Goal: Task Accomplishment & Management: Use online tool/utility

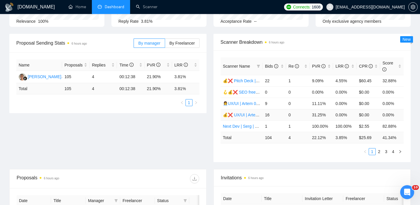
scroll to position [68, 0]
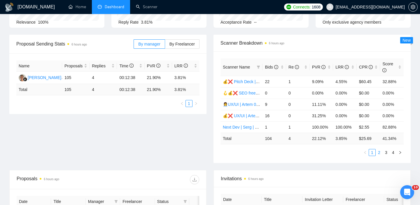
click at [380, 153] on link "2" at bounding box center [379, 152] width 6 height 6
click at [384, 153] on link "3" at bounding box center [386, 152] width 6 height 6
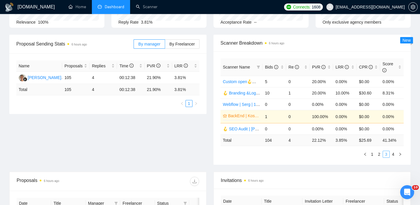
click at [389, 154] on link "3" at bounding box center [386, 154] width 6 height 6
click at [394, 154] on link "4" at bounding box center [393, 154] width 6 height 6
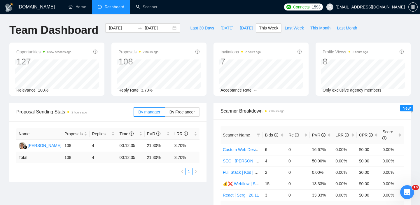
click at [220, 30] on span "[DATE]" at bounding box center [226, 28] width 13 height 6
type input "[DATE]"
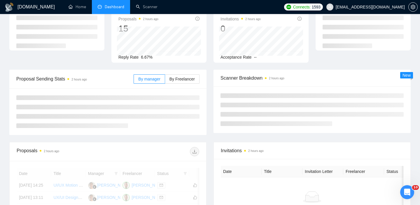
scroll to position [36, 0]
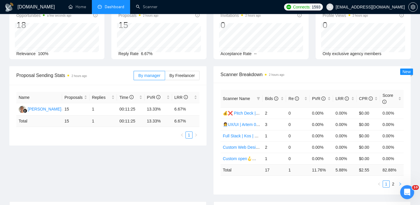
click at [401, 184] on icon "right" at bounding box center [400, 183] width 2 height 3
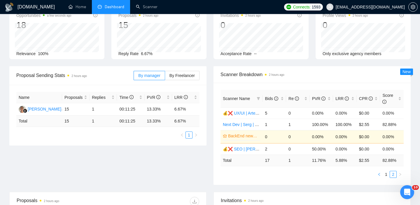
click at [380, 176] on icon "left" at bounding box center [378, 174] width 3 height 3
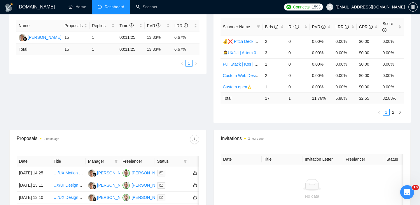
scroll to position [0, 0]
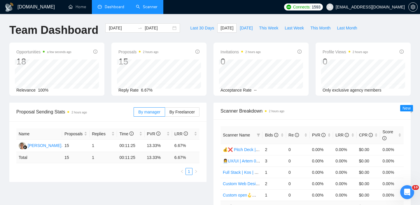
click at [147, 9] on link "Scanner" at bounding box center [147, 6] width 22 height 5
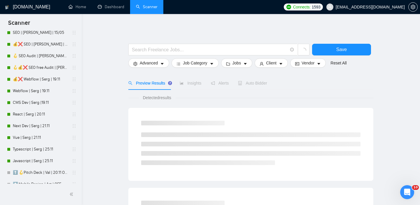
scroll to position [226, 0]
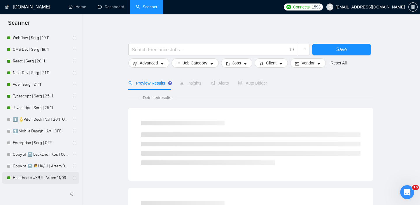
click at [44, 179] on link "Healthcare UX/UI | Artem 11/09" at bounding box center [40, 178] width 55 height 12
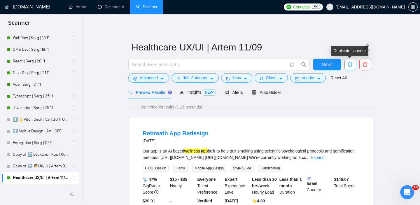
click at [351, 62] on icon "copy" at bounding box center [350, 64] width 4 height 5
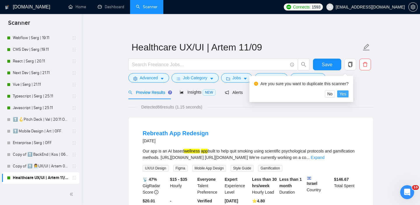
click at [346, 95] on span "Yes" at bounding box center [342, 94] width 7 height 6
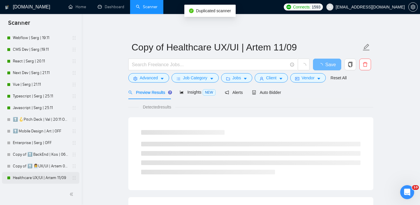
scroll to position [238, 0]
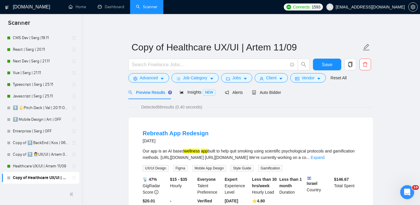
click at [34, 177] on link "Copy of Healthcare UX/UI | Artem 11/09" at bounding box center [40, 178] width 55 height 12
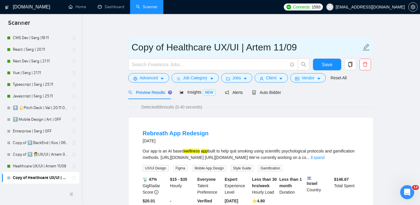
drag, startPoint x: 165, startPoint y: 49, endPoint x: 130, endPoint y: 50, distance: 35.0
click at [130, 50] on span "Copy of Healthcare UX/UI | Artem 11/09" at bounding box center [250, 47] width 245 height 18
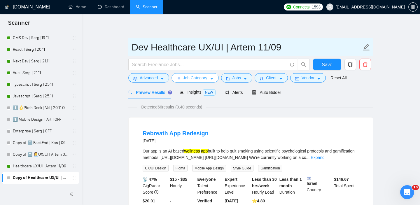
type input "Dev Healthcare UX/UI | Artem 11/09"
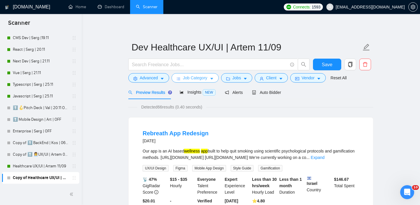
click at [203, 78] on span "Job Category" at bounding box center [195, 78] width 24 height 6
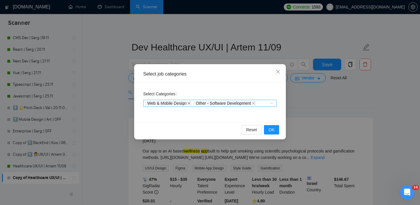
click at [190, 104] on icon "close" at bounding box center [188, 103] width 3 height 3
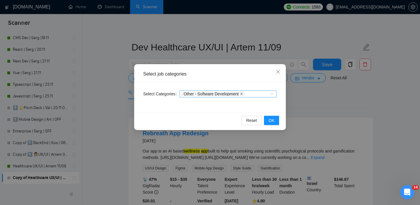
click at [243, 92] on span at bounding box center [241, 94] width 3 height 4
click at [253, 95] on div at bounding box center [225, 94] width 89 height 5
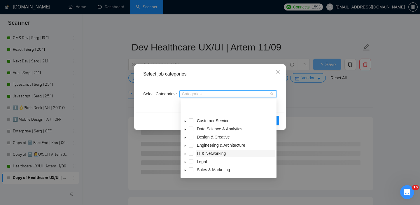
scroll to position [23, 0]
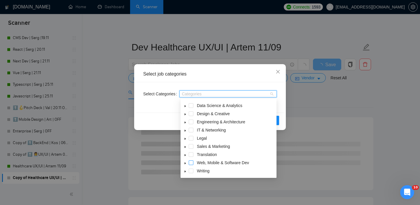
click at [191, 162] on span at bounding box center [191, 162] width 5 height 5
click at [187, 163] on span at bounding box center [185, 162] width 7 height 7
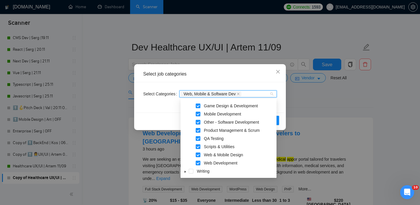
scroll to position [121, 0]
click at [198, 155] on span at bounding box center [198, 154] width 5 height 5
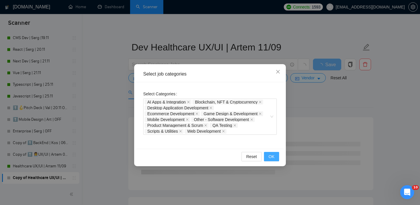
click at [271, 157] on span "OK" at bounding box center [271, 156] width 6 height 6
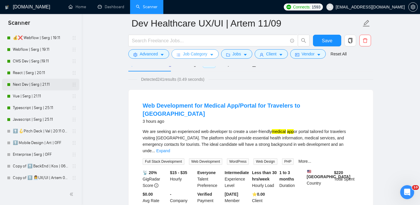
scroll to position [195, 0]
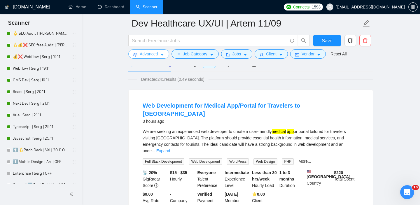
click at [157, 53] on span "Advanced" at bounding box center [149, 54] width 18 height 6
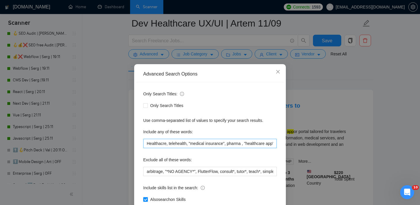
scroll to position [38, 0]
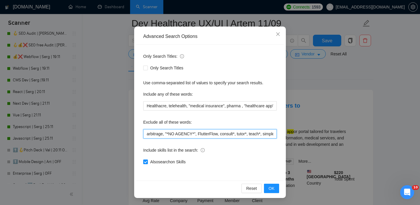
click at [207, 134] on input "arbitrage, "*NO AGENCY*", FlutterFlow, consult*, tutor*, teach*, simple, small,…" at bounding box center [210, 133] width 134 height 9
paste input "[DOMAIN_NAME]", "Consultancy", "Microsoft ", "*NO AGENCY*", Vue*, "Magento", "W…"
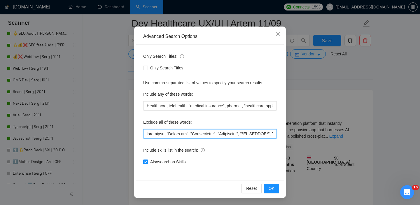
scroll to position [0, 0]
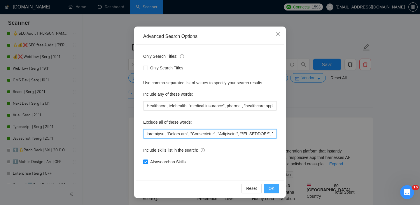
type input "arbitrage, "[DOMAIN_NAME]", "Consultancy", "Microsoft ", "*NO AGENCY*", Vue*, "…"
click at [273, 188] on span "OK" at bounding box center [271, 188] width 6 height 6
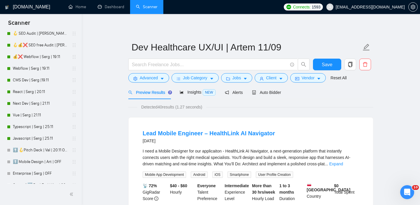
scroll to position [8, 0]
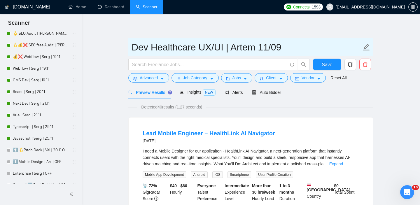
click at [242, 41] on input "Dev Healthcare UX/UI | Artem 11/09" at bounding box center [246, 47] width 230 height 15
click at [239, 46] on input "Dev Healthcare UX/UI | Artem 11/09" at bounding box center [246, 47] width 230 height 15
click at [197, 48] on input "Dev Healthcare UX/UI | Artem 11/09" at bounding box center [246, 47] width 230 height 15
drag, startPoint x: 198, startPoint y: 47, endPoint x: 250, endPoint y: 47, distance: 52.5
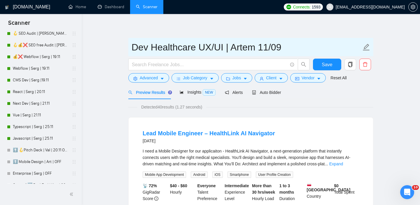
click at [250, 47] on input "Dev Healthcare UX/UI | Artem 11/09" at bounding box center [246, 47] width 230 height 15
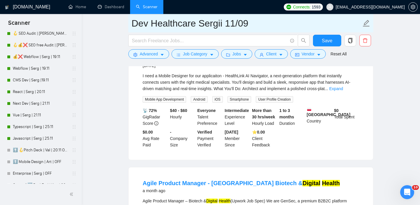
scroll to position [0, 0]
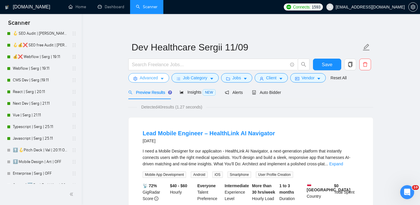
click at [166, 75] on button "Advanced" at bounding box center [148, 77] width 41 height 9
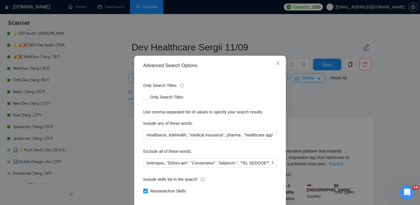
scroll to position [15, 0]
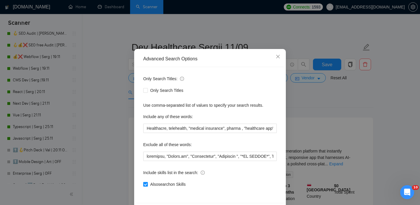
click at [192, 163] on div "Only Search Titles: Only Search Titles Use comma-separated list of values to sp…" at bounding box center [210, 135] width 148 height 136
click at [195, 157] on input "text" at bounding box center [210, 156] width 134 height 9
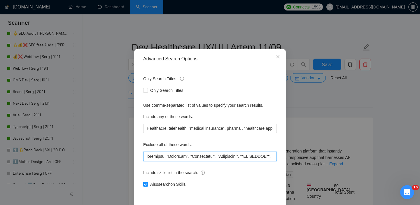
type input "Dev Healthcare UX/UI | Artem 11/09"
type input "arbitrage, "*NO AGENCY*", FlutterFlow, consult*, tutor*, teach*, simple, small,…"
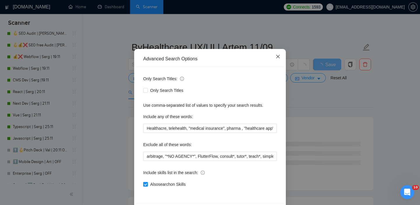
click at [276, 56] on icon "close" at bounding box center [277, 56] width 5 height 5
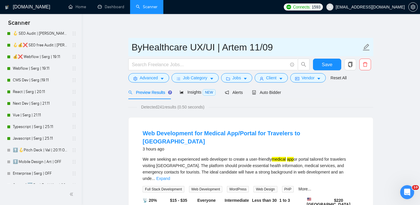
scroll to position [8, 0]
click at [142, 48] on input "ВуHealthcare UX/UI | Artem 11/09" at bounding box center [246, 47] width 230 height 15
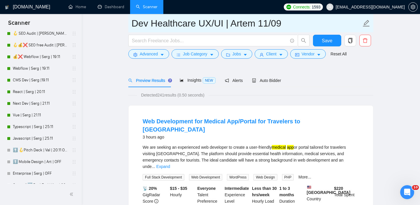
scroll to position [32, 0]
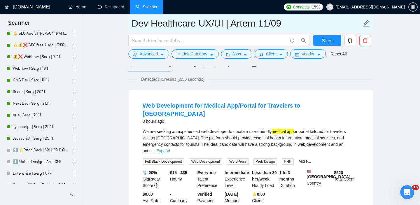
type input "Dev Healthcare UX/UI | Artem 11/09"
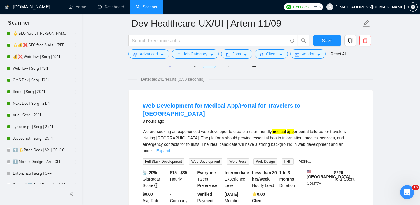
click at [170, 148] on link "Expand" at bounding box center [163, 150] width 14 height 5
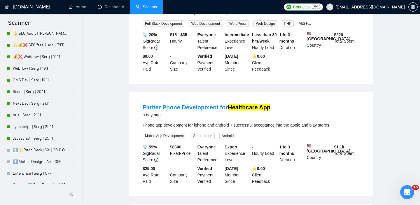
scroll to position [0, 0]
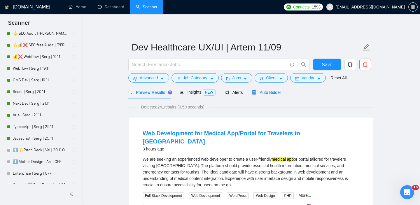
click at [263, 94] on span "Auto Bidder" at bounding box center [266, 92] width 29 height 5
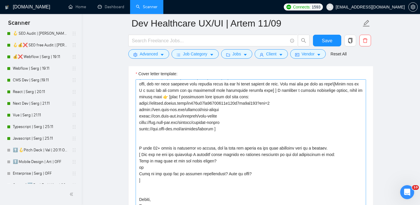
scroll to position [684, 0]
click at [205, 149] on textarea "Cover letter template:" at bounding box center [251, 144] width 230 height 131
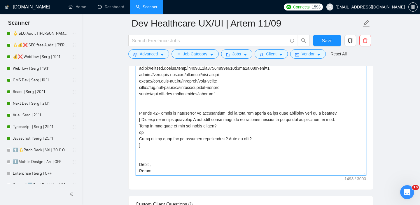
scroll to position [720, 0]
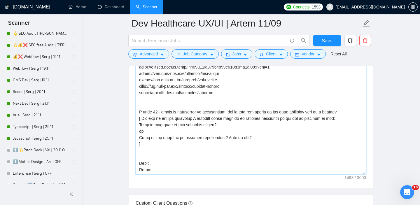
click at [146, 173] on textarea "Cover letter template:" at bounding box center [251, 108] width 230 height 131
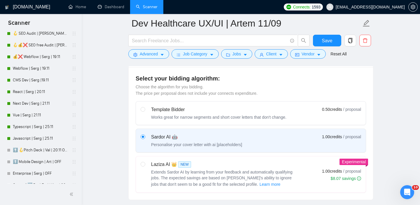
scroll to position [36, 0]
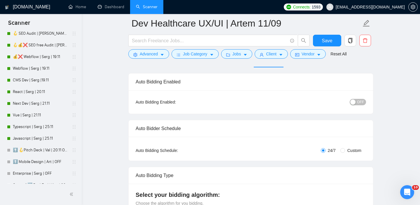
type textarea "Lo ipsum! [ Dolorsi ame cons, adipi e seddoe tempori utla etdol 431 magnaal. En…"
click at [326, 39] on span "Save" at bounding box center [327, 40] width 10 height 7
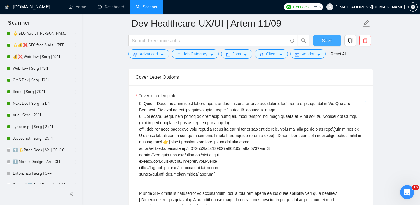
scroll to position [31, 0]
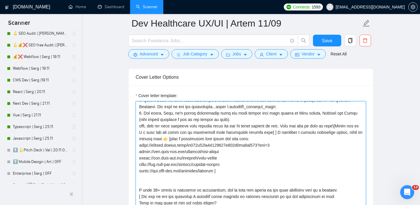
click at [306, 142] on textarea "Cover letter template:" at bounding box center [251, 166] width 230 height 131
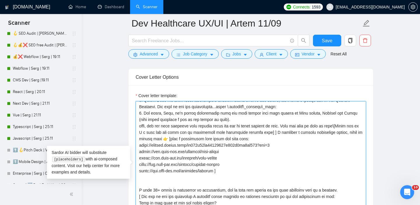
click at [306, 142] on textarea "Cover letter template:" at bounding box center [251, 166] width 230 height 131
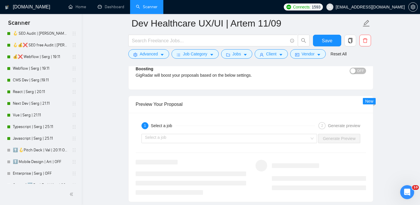
scroll to position [1083, 0]
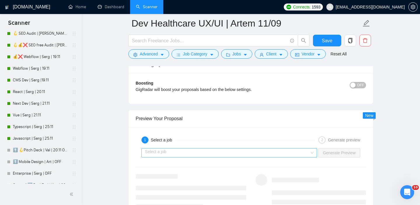
click at [298, 156] on input "search" at bounding box center [227, 152] width 164 height 9
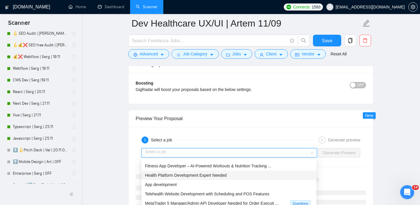
scroll to position [0, 0]
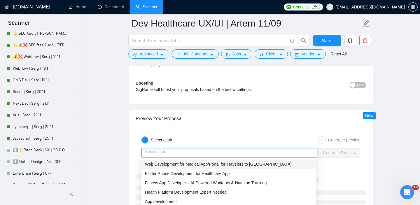
click at [236, 165] on span "Web Development for Medical App/Portal for Travelers to [GEOGRAPHIC_DATA]" at bounding box center [218, 164] width 147 height 5
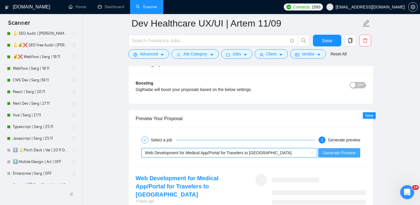
click at [328, 155] on span "Generate Preview" at bounding box center [339, 153] width 33 height 6
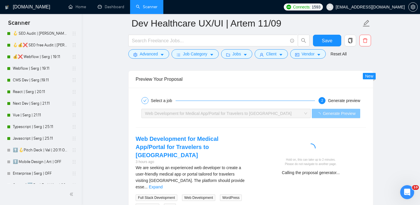
scroll to position [1188, 0]
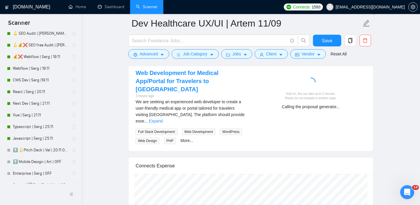
click at [240, 110] on div "We are seeking an experienced web developer to create a user-friendly medical a…" at bounding box center [191, 121] width 110 height 45
click at [162, 119] on link "Expand" at bounding box center [156, 121] width 14 height 5
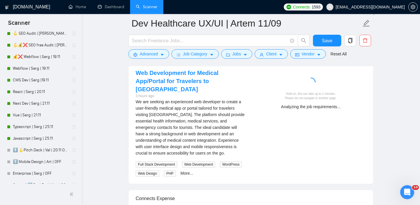
scroll to position [1189, 0]
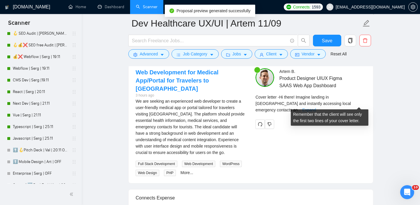
click at [316, 108] on link "Expand" at bounding box center [309, 110] width 14 height 5
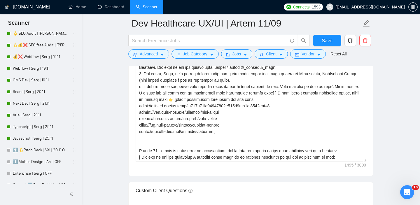
scroll to position [732, 0]
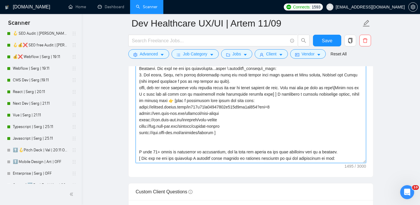
click at [293, 101] on textarea "Cover letter template:" at bounding box center [251, 97] width 230 height 131
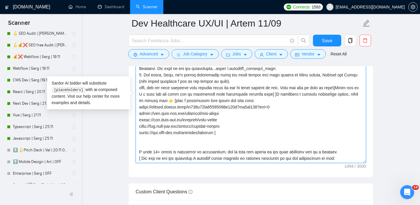
drag, startPoint x: 195, startPoint y: 107, endPoint x: 292, endPoint y: 99, distance: 97.4
click at [292, 99] on textarea "Cover letter template:" at bounding box center [251, 97] width 230 height 131
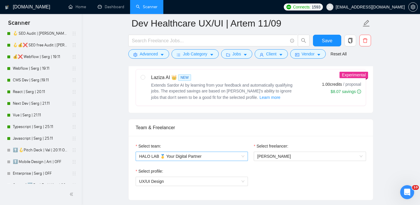
scroll to position [279, 0]
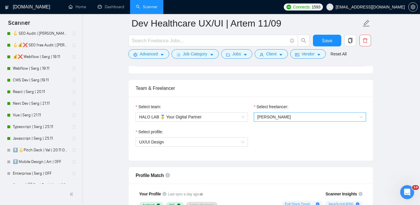
click at [268, 119] on span "[PERSON_NAME]" at bounding box center [309, 117] width 105 height 9
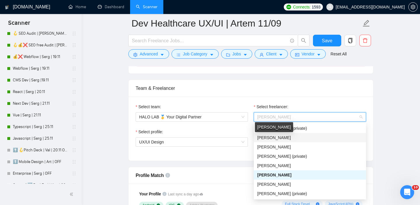
click at [281, 137] on span "[PERSON_NAME]" at bounding box center [274, 137] width 34 height 5
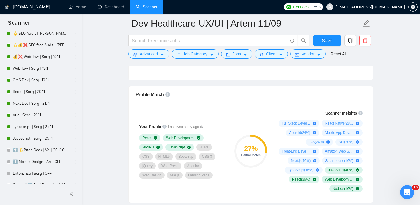
scroll to position [340, 0]
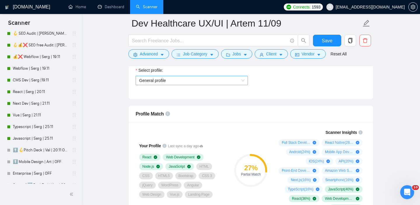
click at [204, 82] on span "General profile" at bounding box center [191, 80] width 105 height 9
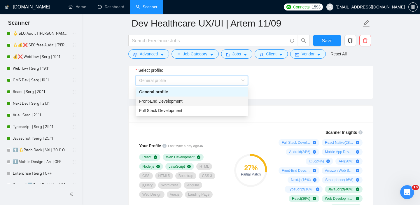
click at [190, 111] on div "Full Stack Development" at bounding box center [191, 110] width 105 height 6
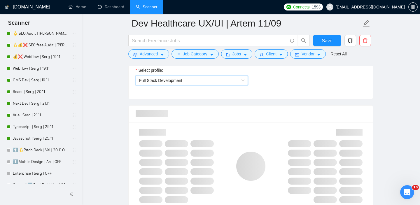
scroll to position [344, 0]
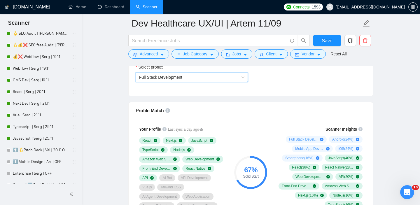
click at [214, 76] on span "Full Stack Development" at bounding box center [191, 77] width 105 height 9
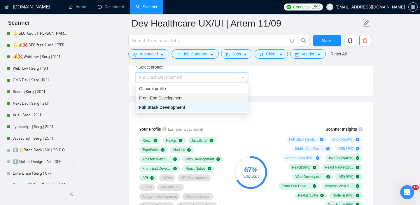
click at [200, 98] on div "Front-End Development" at bounding box center [191, 98] width 105 height 6
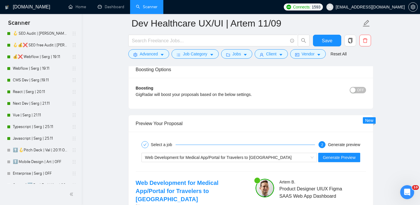
scroll to position [1091, 0]
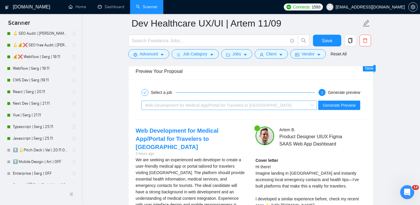
click at [273, 110] on div "Web Development for Medical App/Portal for Travelers to [GEOGRAPHIC_DATA]" at bounding box center [226, 105] width 163 height 9
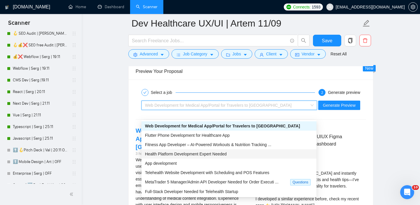
click at [195, 160] on div "App development" at bounding box center [229, 163] width 168 height 6
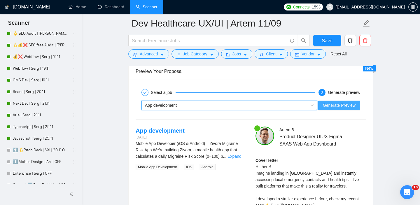
click at [334, 108] on span "Generate Preview" at bounding box center [339, 105] width 33 height 6
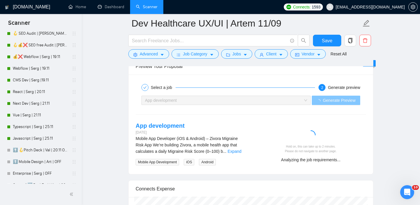
scroll to position [1097, 0]
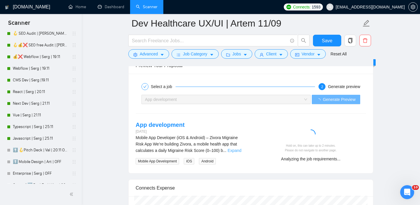
click at [241, 153] on link "Expand" at bounding box center [234, 150] width 14 height 5
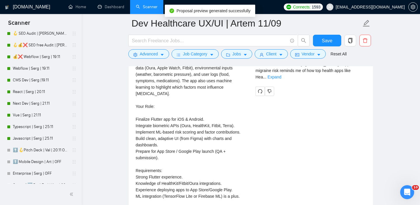
scroll to position [1137, 0]
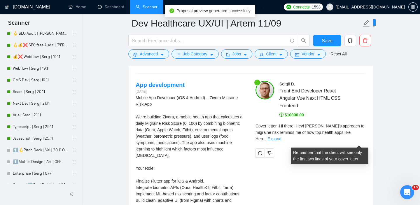
click at [281, 141] on link "Expand" at bounding box center [274, 138] width 14 height 5
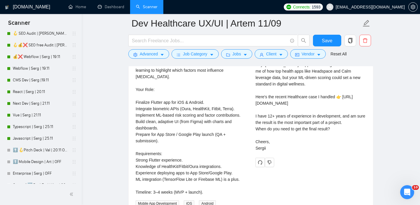
scroll to position [1183, 0]
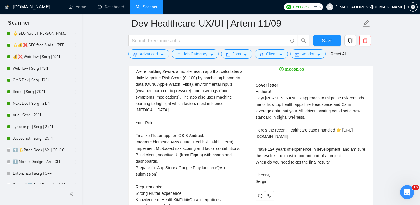
click at [275, 114] on div "Cover letter Hi there! Hey! [PERSON_NAME]’s approach to migraine risk reminds m…" at bounding box center [310, 133] width 110 height 103
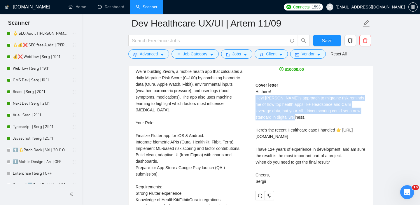
click at [275, 114] on div "Cover letter Hi there! Hey! [PERSON_NAME]’s approach to migraine risk reminds m…" at bounding box center [310, 133] width 110 height 103
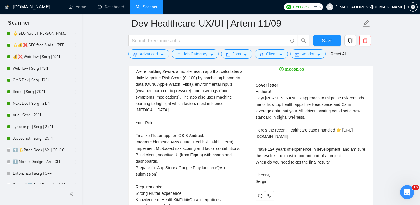
click at [299, 114] on div "Cover letter Hi there! Hey! [PERSON_NAME]’s approach to migraine risk reminds m…" at bounding box center [310, 133] width 110 height 103
click at [285, 119] on div "Cover letter Hi there! Hey! [PERSON_NAME]’s approach to migraine risk reminds m…" at bounding box center [310, 133] width 110 height 103
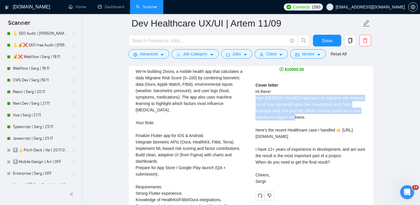
click at [285, 119] on div "Cover letter Hi there! Hey! [PERSON_NAME]’s approach to migraine risk reminds m…" at bounding box center [310, 133] width 110 height 103
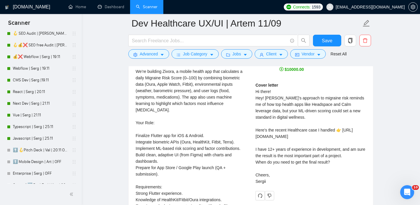
click at [298, 115] on div "Cover letter Hi there! Hey! [PERSON_NAME]’s approach to migraine risk reminds m…" at bounding box center [310, 133] width 110 height 103
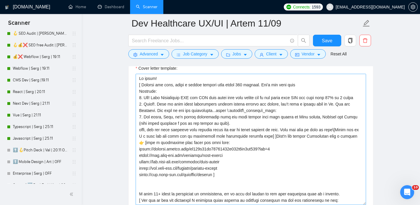
scroll to position [642, 0]
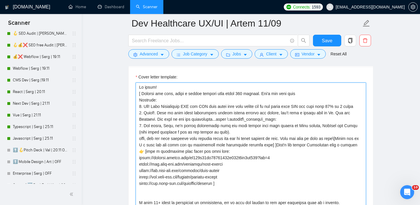
click at [149, 97] on textarea "Cover letter template:" at bounding box center [251, 147] width 230 height 131
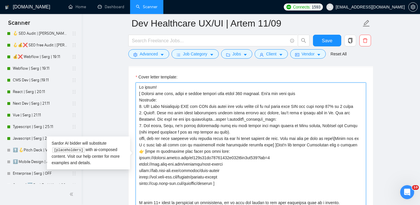
click at [149, 97] on textarea "Cover letter template:" at bounding box center [251, 147] width 230 height 131
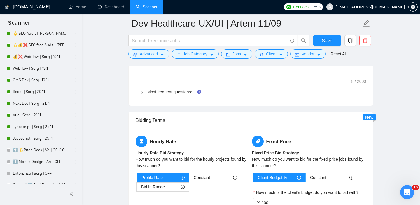
scroll to position [881, 0]
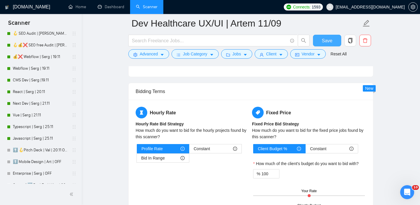
type textarea "[ Loremip dol sita, conse a elitse doeiusm temp incid 910 utlabor. Etd'm ali en…"
click at [332, 39] on button "Save" at bounding box center [327, 41] width 28 height 12
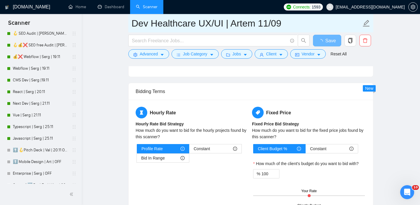
click at [268, 22] on input "Dev Healthcare UX/UI | Artem 11/09" at bounding box center [246, 23] width 230 height 15
type input "Dev Healthcare UX/UI | Artem 12/09"
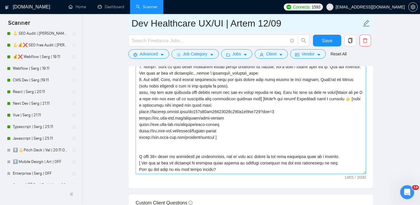
scroll to position [612, 0]
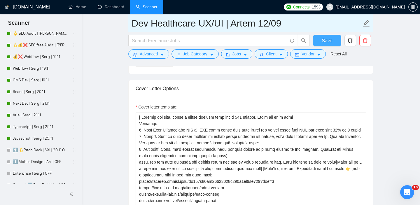
type input "Dev Healthcare UX/UI | Artem 12/09"
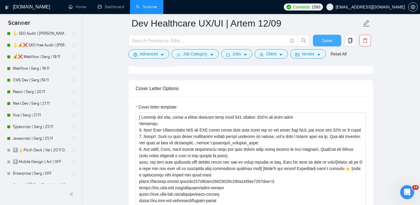
click at [331, 40] on span "Save" at bounding box center [327, 40] width 10 height 7
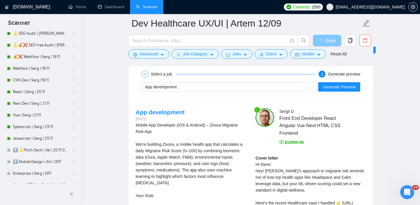
scroll to position [1099, 0]
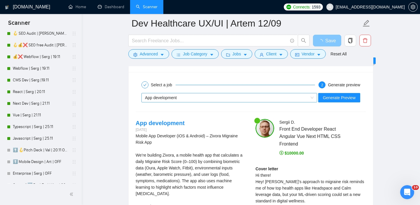
click at [210, 102] on div "App development" at bounding box center [226, 97] width 163 height 9
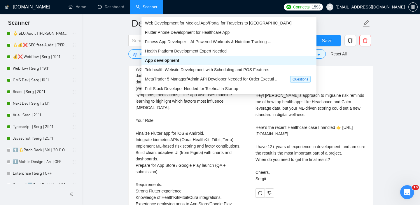
scroll to position [0, 0]
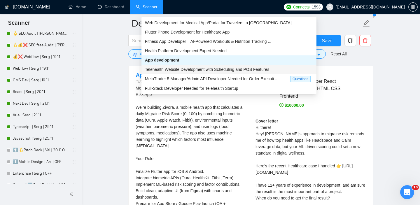
click at [201, 69] on span "Telehealth Website Development with Scheduling and POS Features" at bounding box center [207, 69] width 124 height 5
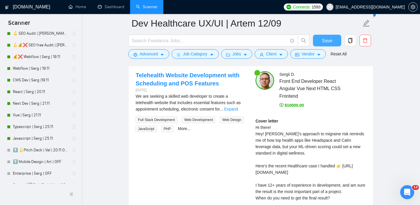
click at [327, 40] on span "Save" at bounding box center [327, 40] width 10 height 7
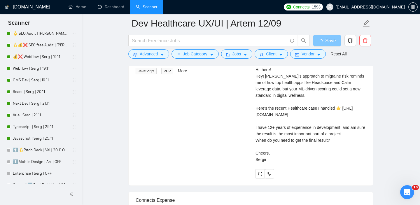
scroll to position [1103, 0]
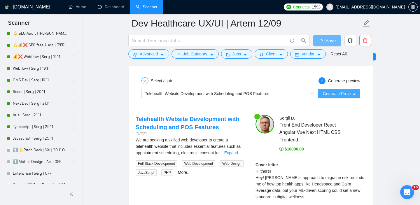
click at [350, 97] on span "Generate Preview" at bounding box center [339, 93] width 33 height 6
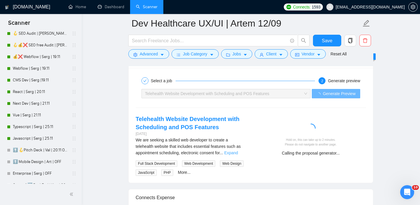
click at [236, 155] on link "Expand" at bounding box center [231, 152] width 14 height 5
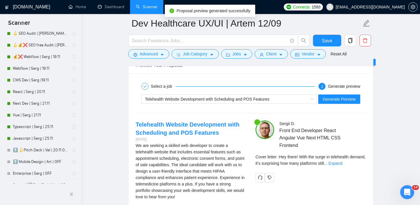
scroll to position [1129, 0]
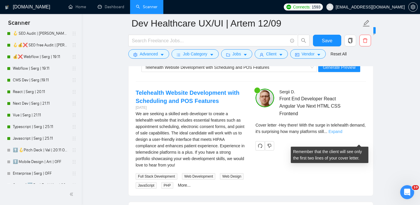
click at [342, 134] on link "Expand" at bounding box center [335, 131] width 14 height 5
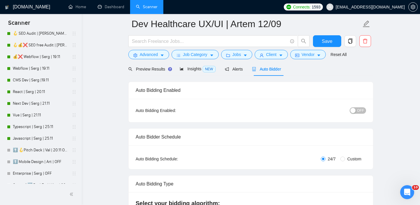
scroll to position [12, 0]
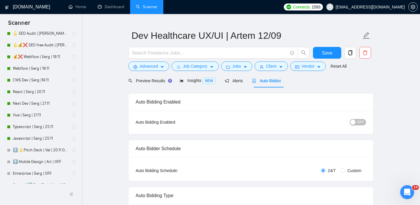
click at [355, 121] on div "button" at bounding box center [352, 122] width 5 height 5
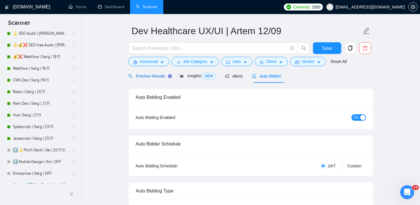
click at [158, 77] on span "Preview Results" at bounding box center [149, 76] width 42 height 5
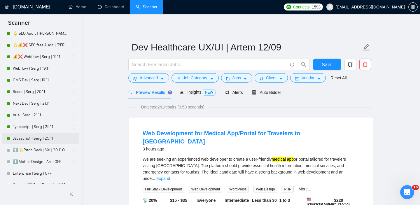
scroll to position [238, 0]
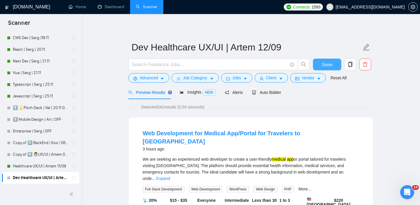
click at [326, 65] on span "Save" at bounding box center [327, 64] width 10 height 7
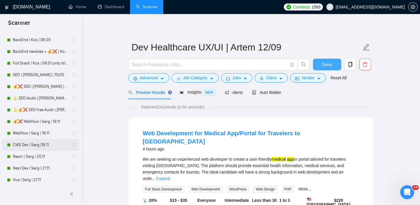
scroll to position [0, 0]
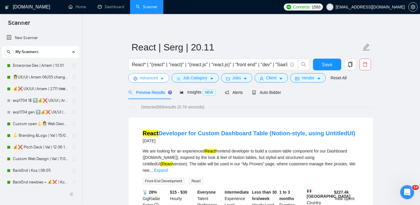
click at [150, 82] on button "Advanced" at bounding box center [148, 77] width 41 height 9
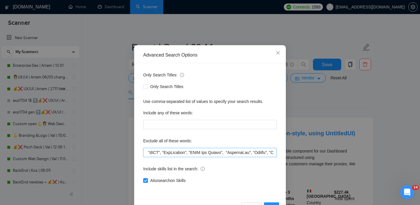
scroll to position [0, 948]
click at [221, 154] on input "text" at bounding box center [210, 152] width 134 height 9
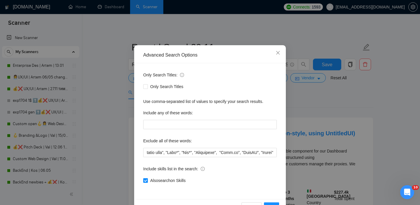
click at [323, 119] on div "Advanced Search Options Only Search Titles: Only Search Titles Use comma-separa…" at bounding box center [210, 102] width 420 height 205
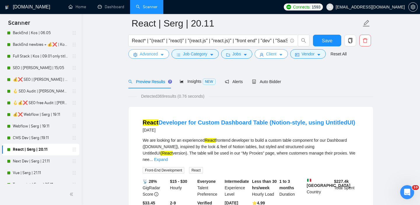
scroll to position [0, 0]
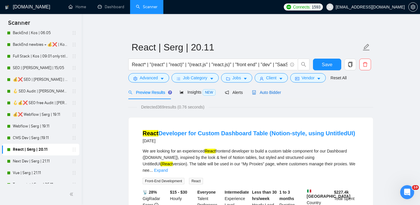
click at [273, 95] on div "Auto Bidder" at bounding box center [266, 92] width 29 height 6
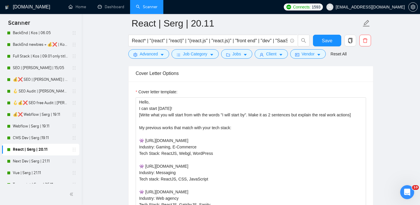
scroll to position [157, 0]
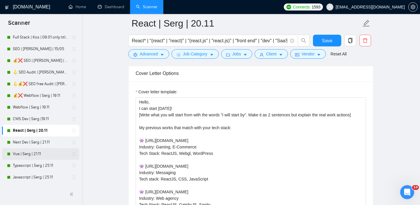
click at [44, 154] on link "Vue | Serg | 21.11" at bounding box center [40, 154] width 55 height 12
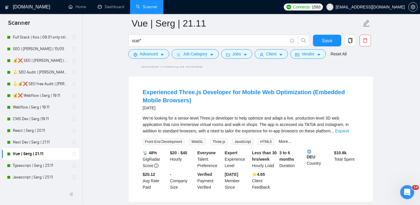
scroll to position [6, 0]
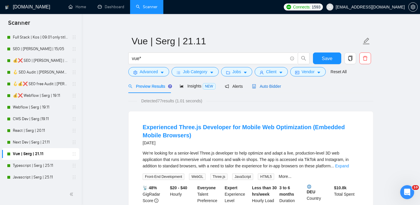
click at [267, 87] on span "Auto Bidder" at bounding box center [266, 86] width 29 height 5
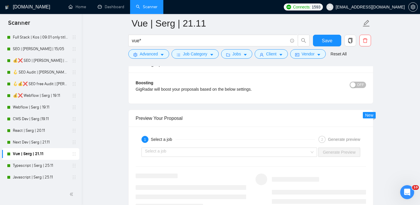
scroll to position [1042, 0]
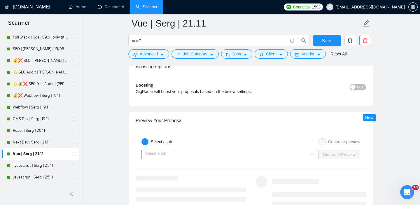
click at [299, 154] on input "search" at bounding box center [227, 154] width 164 height 9
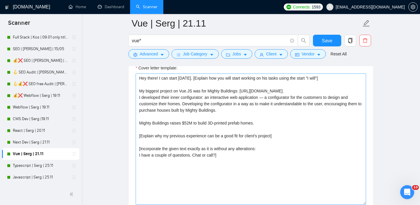
scroll to position [640, 0]
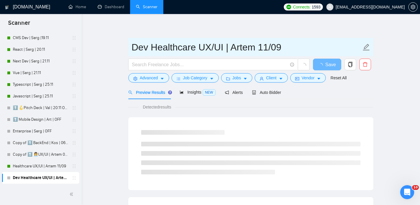
drag, startPoint x: 221, startPoint y: 47, endPoint x: 196, endPoint y: 47, distance: 24.5
click at [196, 47] on input "Dev Healthcare UX/UI | Artem 11/09" at bounding box center [246, 47] width 230 height 15
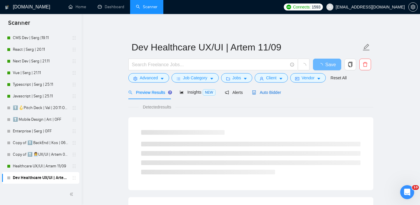
click at [271, 93] on span "Auto Bidder" at bounding box center [266, 92] width 29 height 5
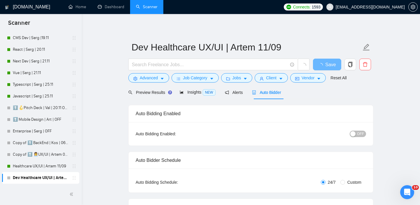
click at [357, 136] on button "OFF" at bounding box center [358, 134] width 16 height 6
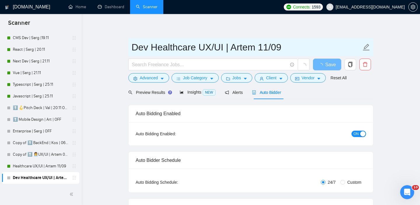
click at [251, 49] on input "Dev Healthcare UX/UI | Artem 11/09" at bounding box center [246, 47] width 230 height 15
click at [236, 44] on input "Dev Healthcare Sergii 11/09" at bounding box center [246, 47] width 230 height 15
type input "Dev Healthcare Sergii 12/09"
type input "Dev Healthcare Sergii 11/09"
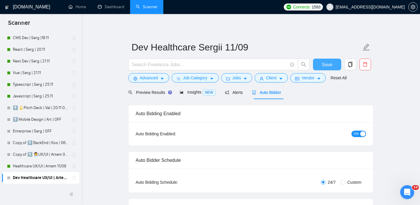
click at [326, 67] on span "Save" at bounding box center [327, 64] width 10 height 7
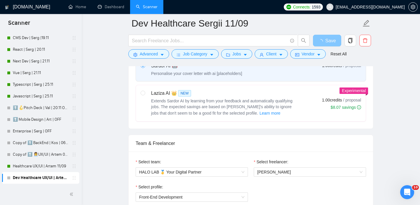
scroll to position [226, 0]
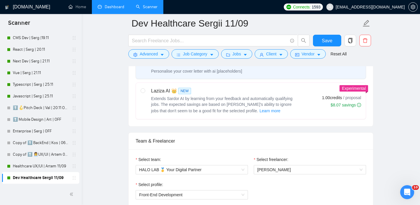
click at [119, 4] on link "Dashboard" at bounding box center [111, 6] width 27 height 5
